Goal: Information Seeking & Learning: Learn about a topic

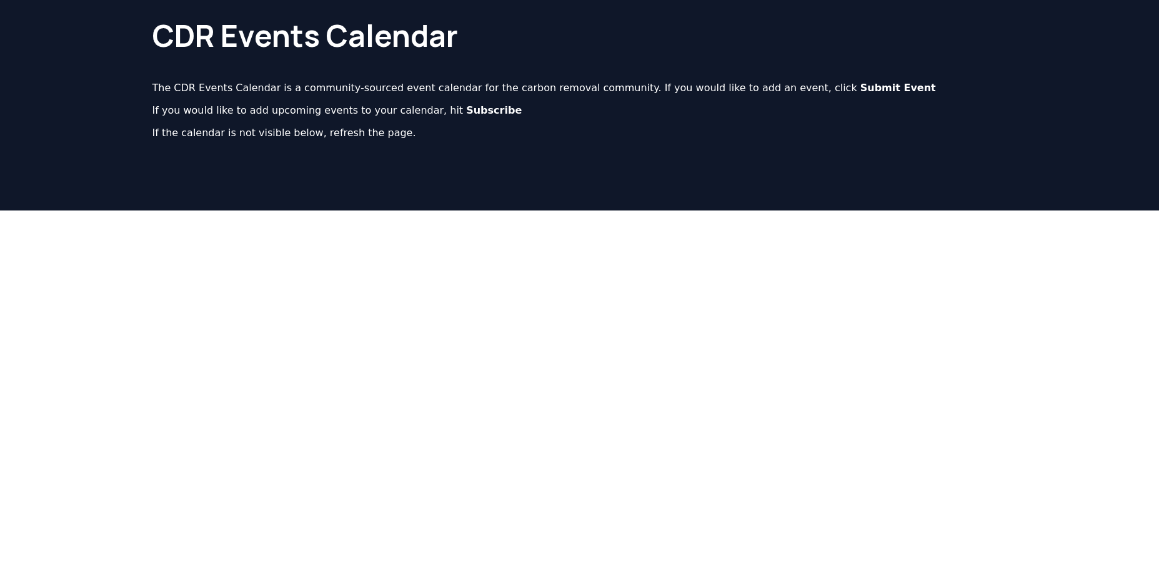
scroll to position [62, 0]
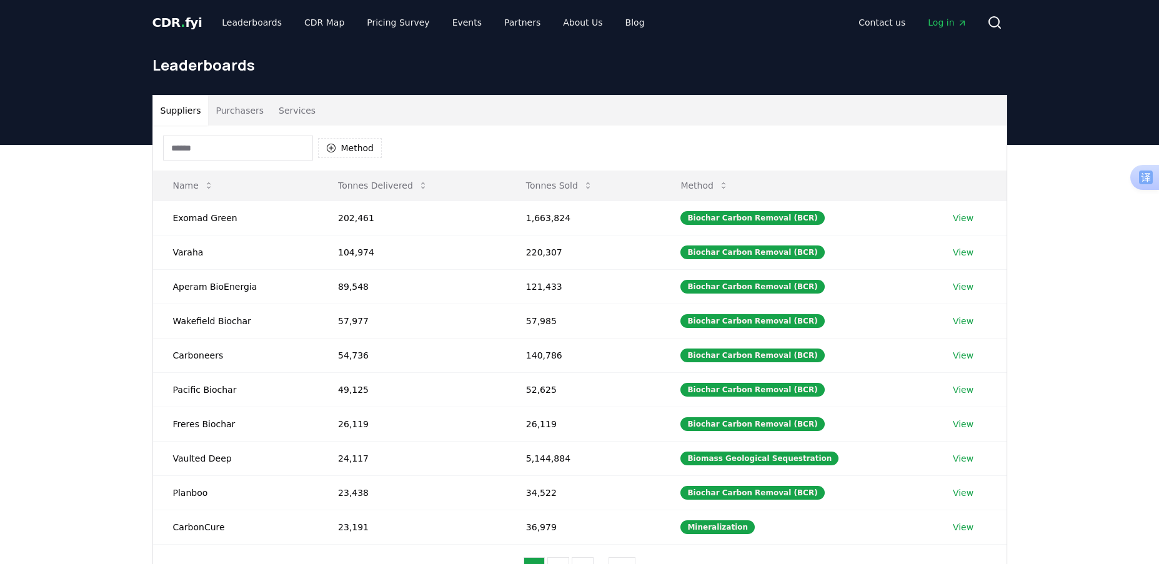
click at [295, 110] on button "Services" at bounding box center [297, 111] width 52 height 30
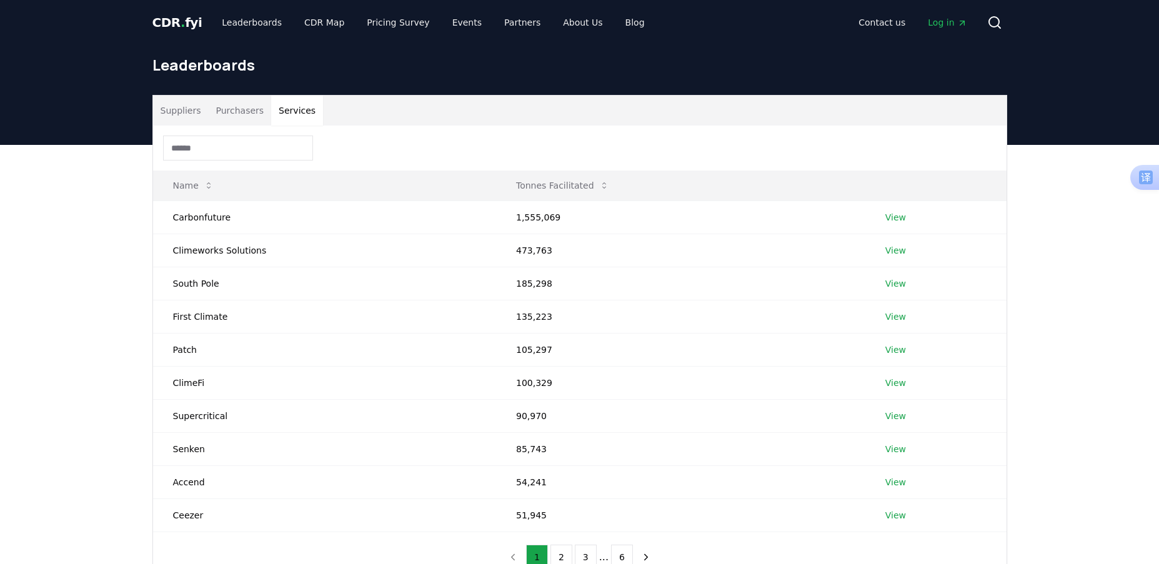
click at [229, 106] on button "Purchasers" at bounding box center [239, 111] width 63 height 30
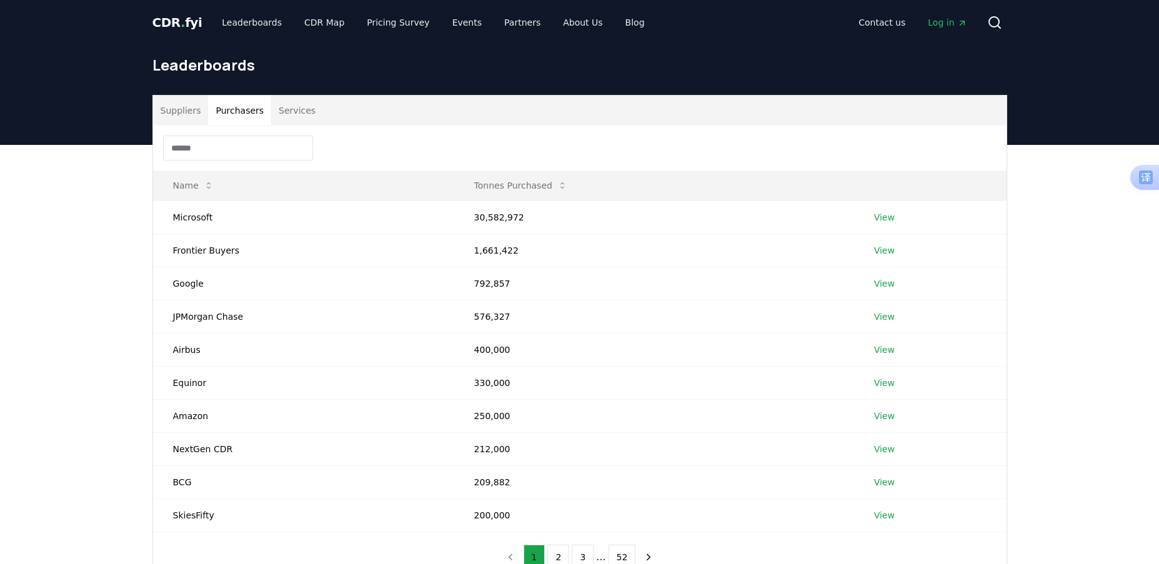
click at [236, 111] on button "Purchasers" at bounding box center [239, 111] width 63 height 30
drag, startPoint x: 517, startPoint y: 216, endPoint x: 525, endPoint y: 217, distance: 7.6
click at [525, 217] on td "30,582,972" at bounding box center [654, 216] width 400 height 33
drag, startPoint x: 181, startPoint y: 111, endPoint x: 206, endPoint y: 119, distance: 26.3
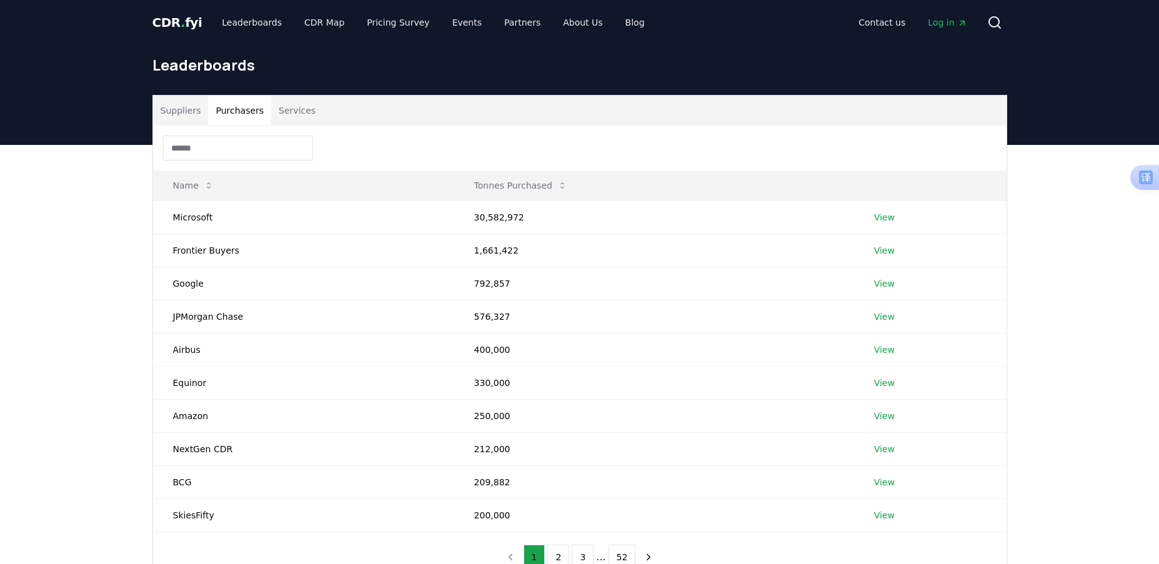
click at [184, 111] on button "Suppliers" at bounding box center [181, 111] width 56 height 30
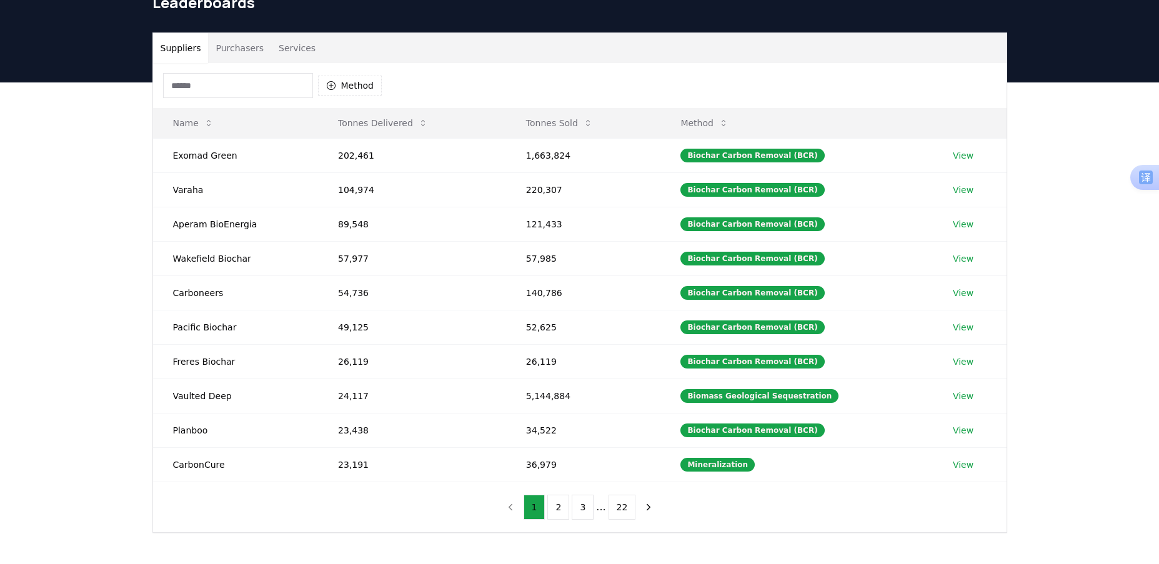
scroll to position [82, 0]
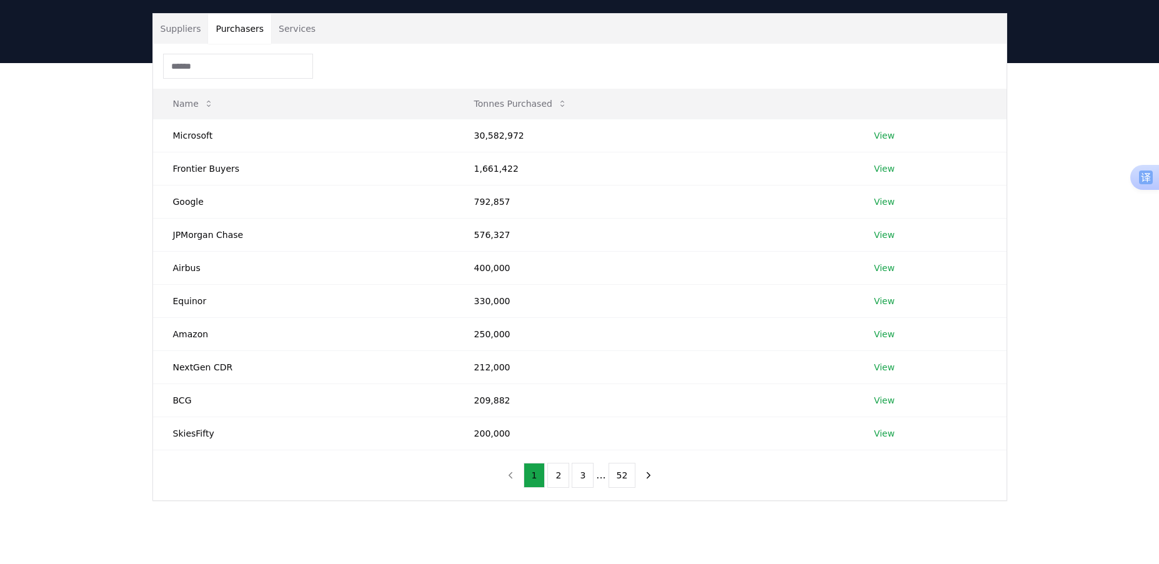
click at [242, 28] on button "Purchasers" at bounding box center [239, 29] width 63 height 30
click at [290, 32] on button "Services" at bounding box center [297, 29] width 52 height 30
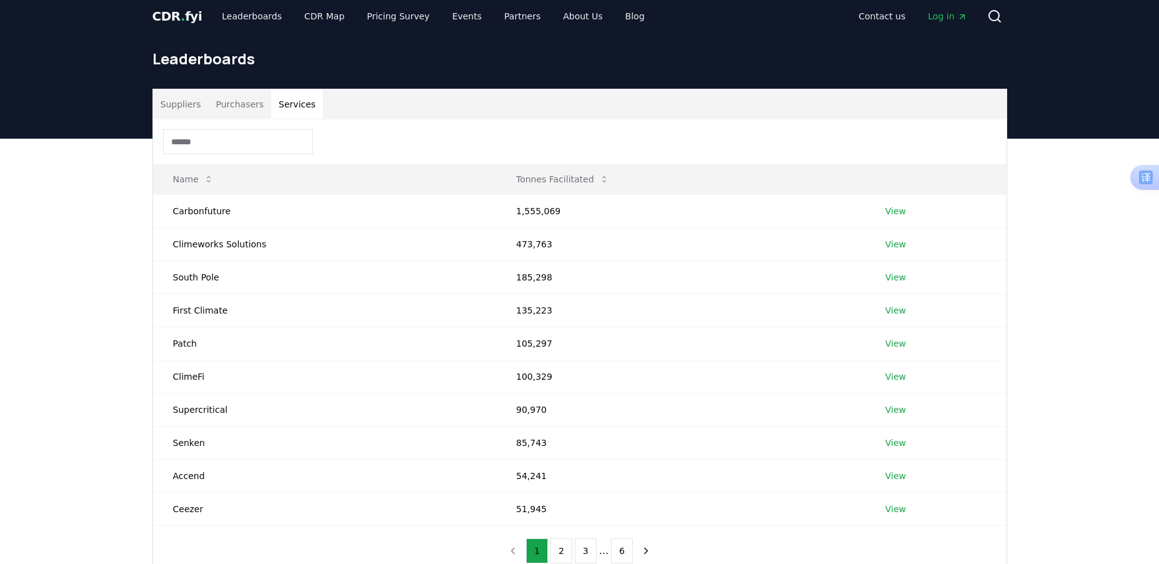
scroll to position [0, 0]
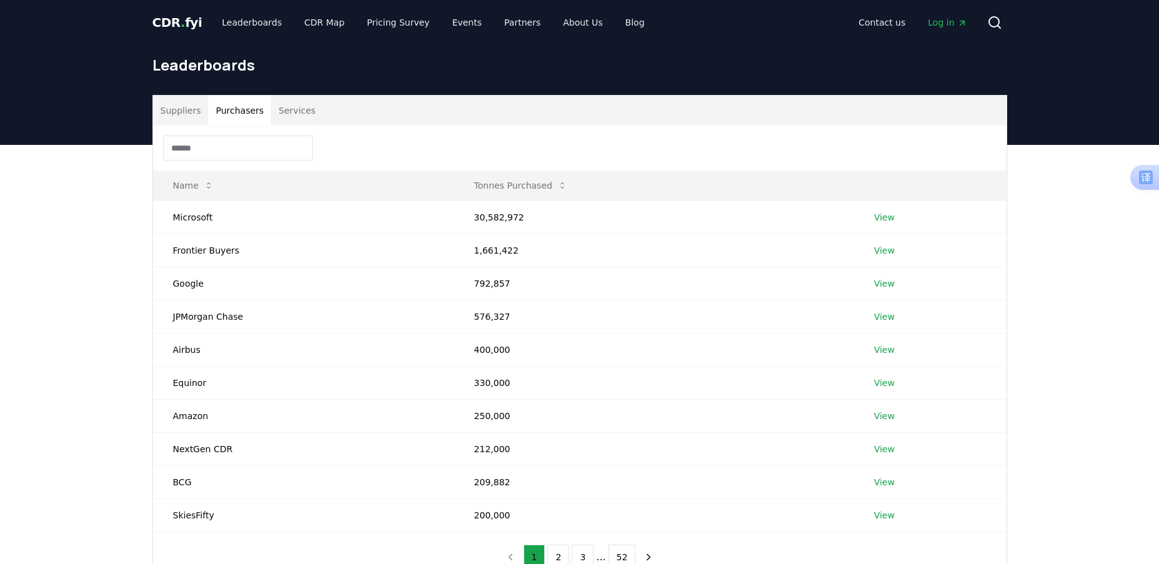
drag, startPoint x: 227, startPoint y: 118, endPoint x: 187, endPoint y: 117, distance: 40.0
click at [227, 119] on button "Purchasers" at bounding box center [239, 111] width 63 height 30
drag, startPoint x: 170, startPoint y: 115, endPoint x: 190, endPoint y: 120, distance: 21.2
click at [177, 115] on button "Suppliers" at bounding box center [181, 111] width 56 height 30
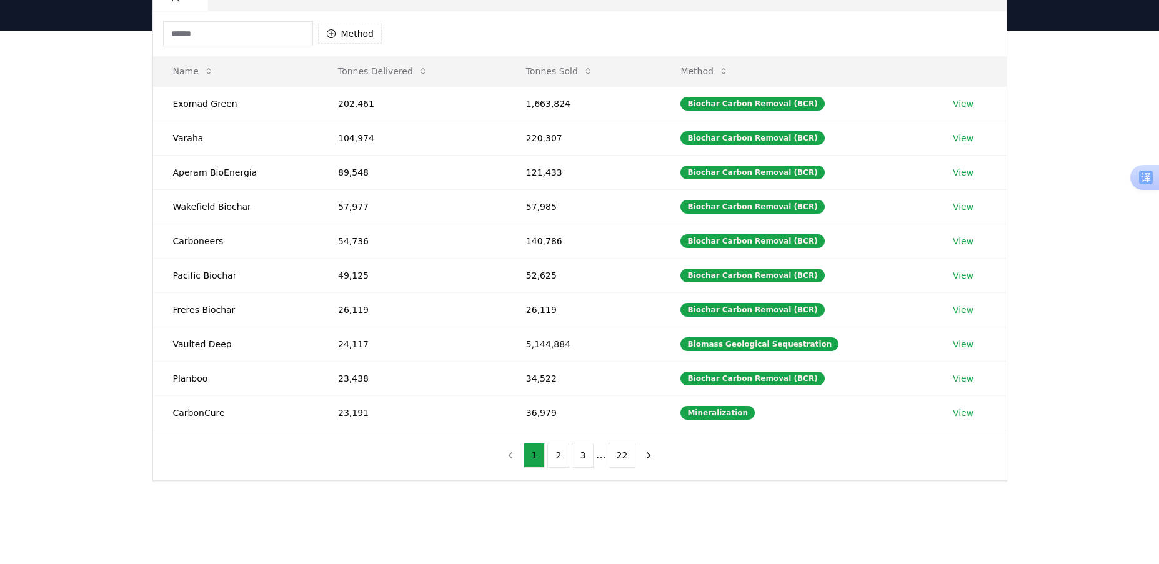
scroll to position [125, 0]
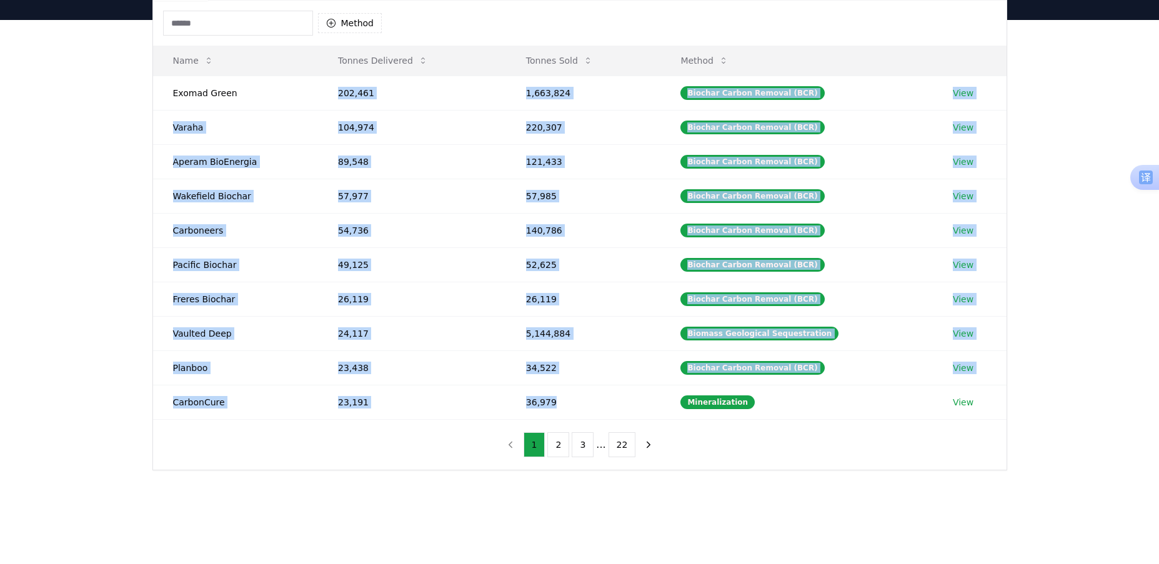
drag, startPoint x: 336, startPoint y: 89, endPoint x: 586, endPoint y: 384, distance: 387.3
click at [595, 389] on tbody "Exomad Green 202,461 1,663,824 Biochar Carbon Removal (BCR) View Varaha 104,974…" at bounding box center [579, 248] width 853 height 344
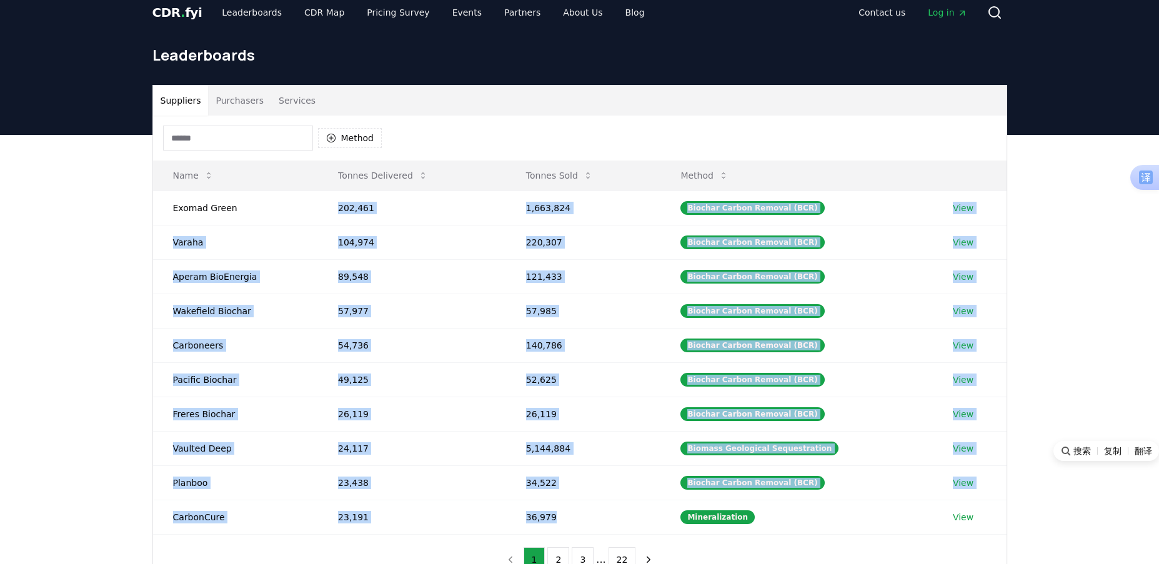
scroll to position [0, 0]
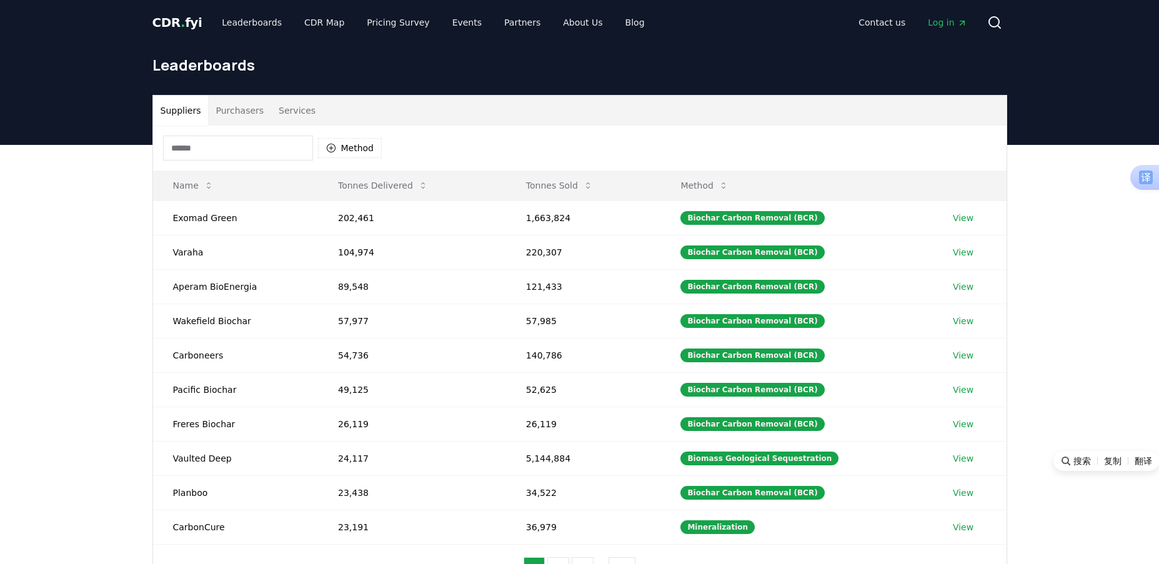
click at [1103, 209] on div "Suppliers Purchasers Services Method Name Tonnes Delivered Tonnes Sold Method E…" at bounding box center [579, 395] width 1159 height 500
